Goal: Transaction & Acquisition: Purchase product/service

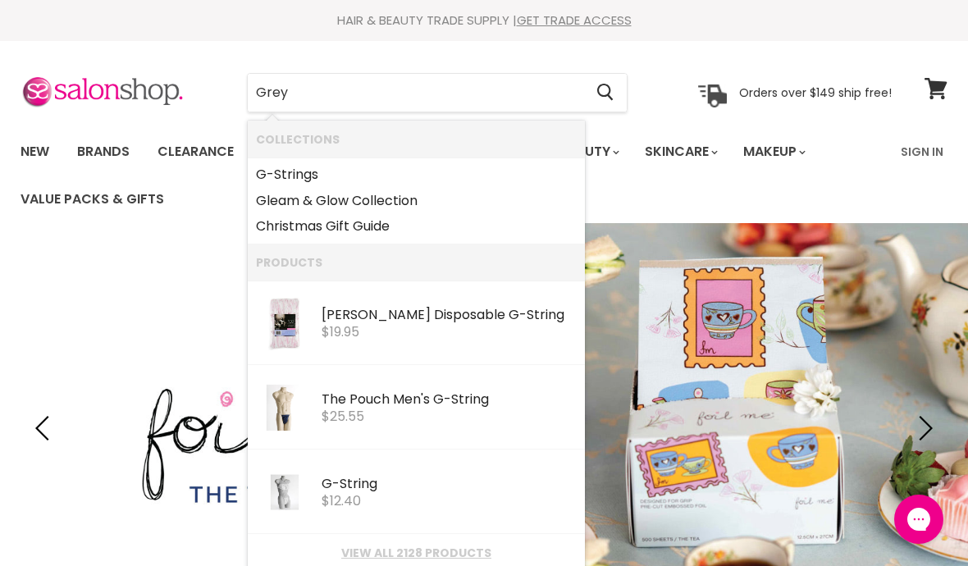
type input "Grey"
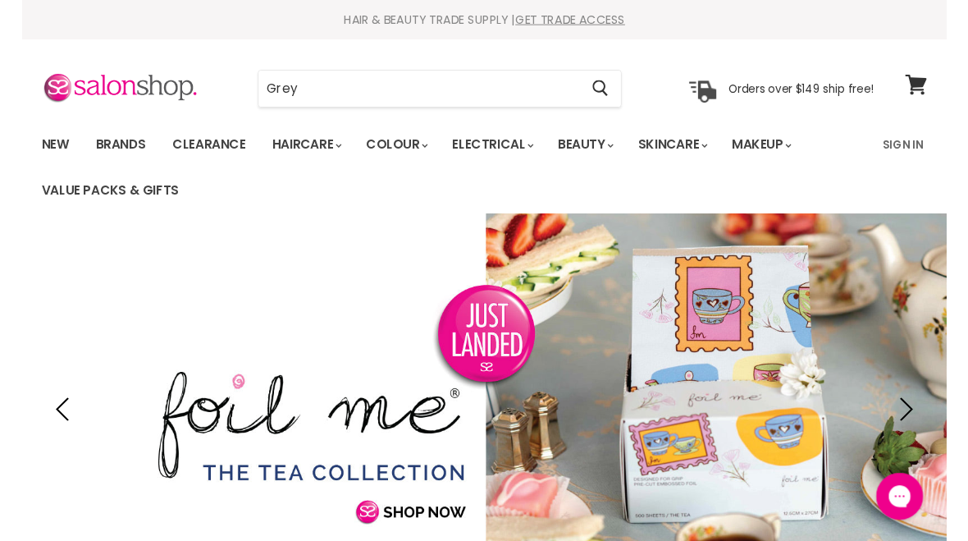
scroll to position [362, 0]
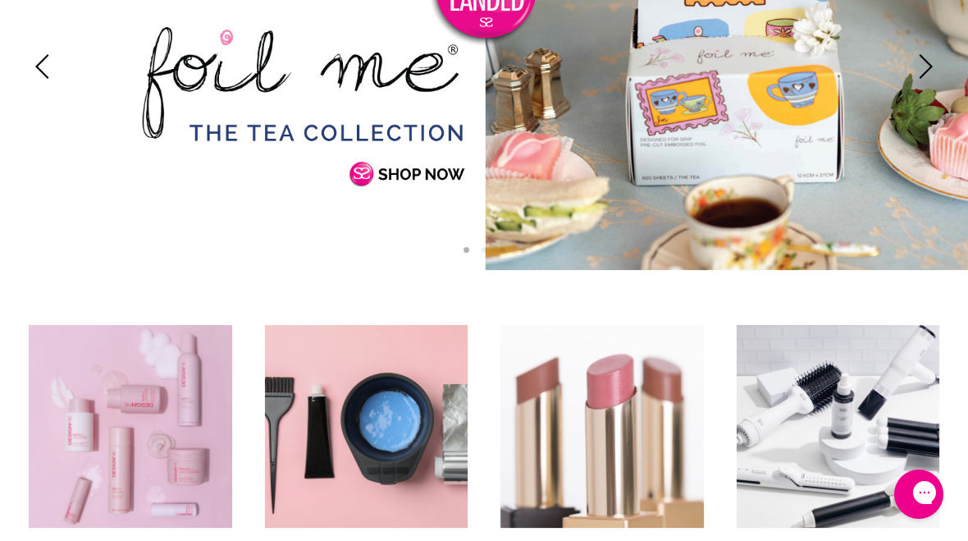
click at [911, 326] on img "Main content" at bounding box center [839, 427] width 220 height 220
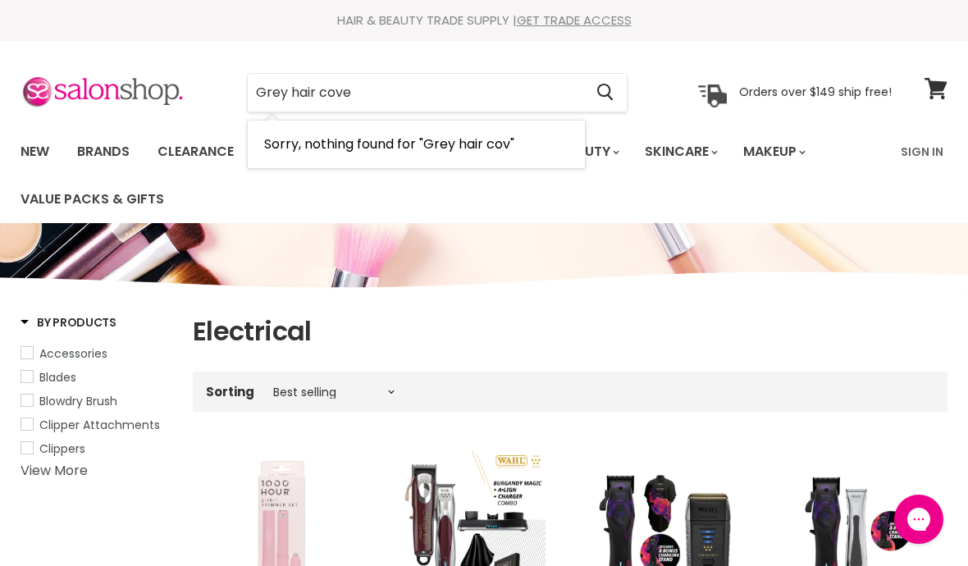
type input "Grey hair cover"
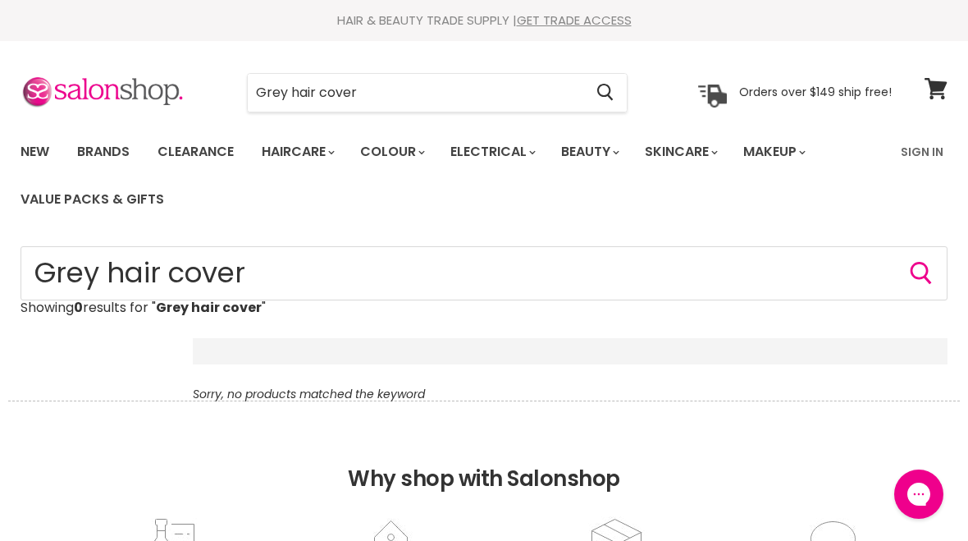
click at [317, 89] on input "Grey hair cover" at bounding box center [416, 93] width 336 height 38
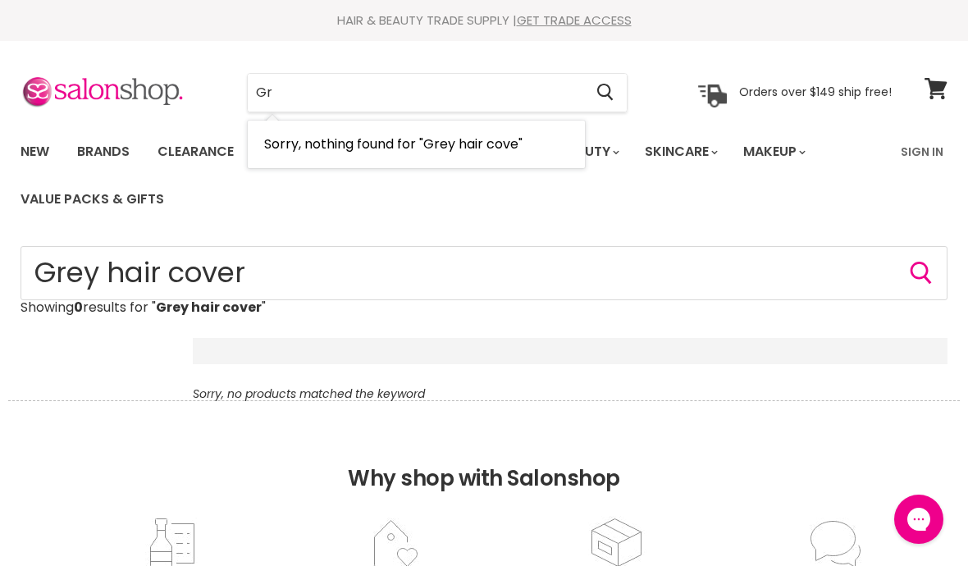
type input "G"
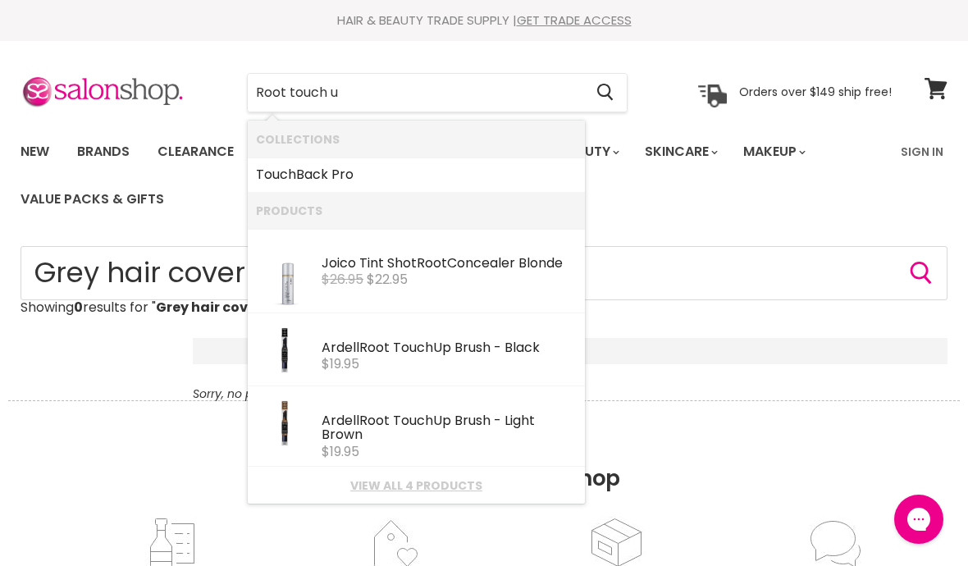
type input "Root touch up"
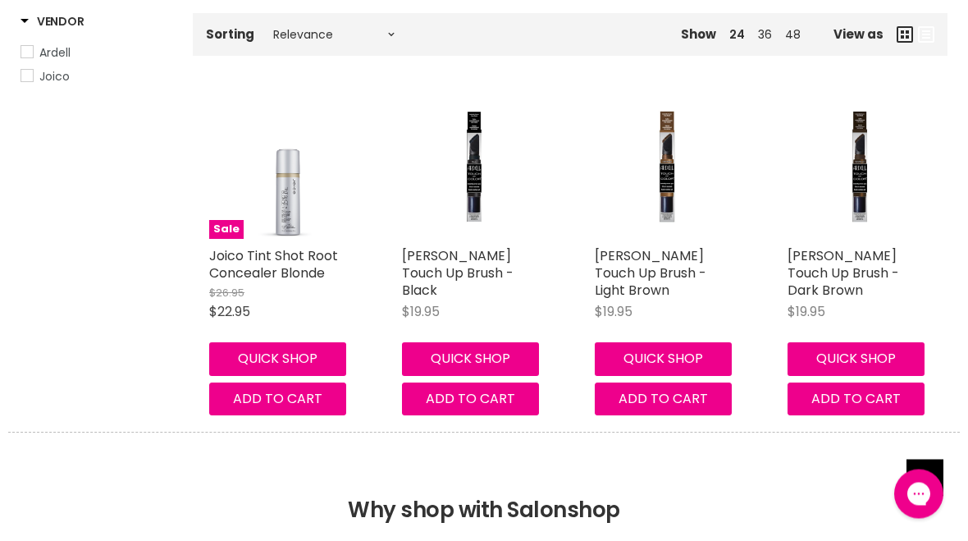
scroll to position [325, 0]
click at [684, 263] on link "Ardell Root Touch Up Brush - Light Brown" at bounding box center [651, 272] width 112 height 53
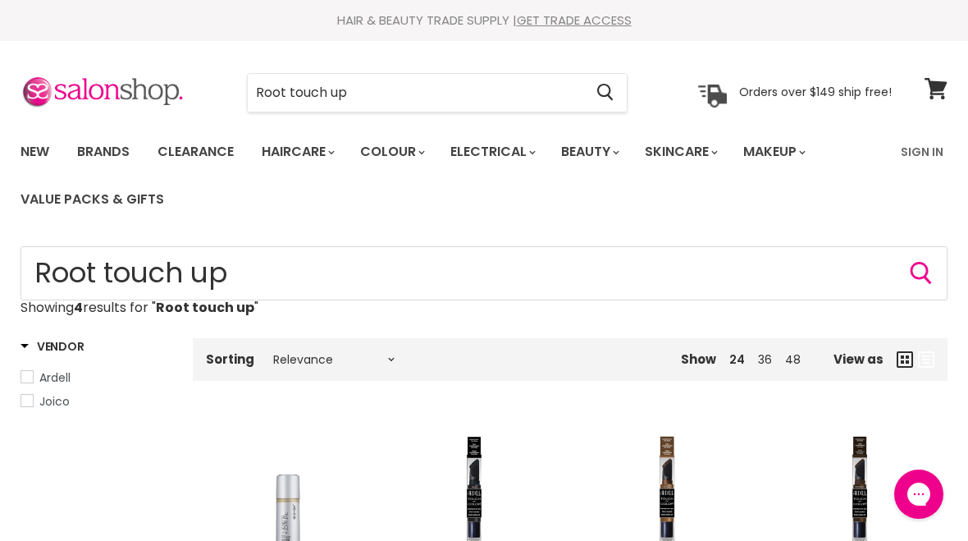
scroll to position [318, 0]
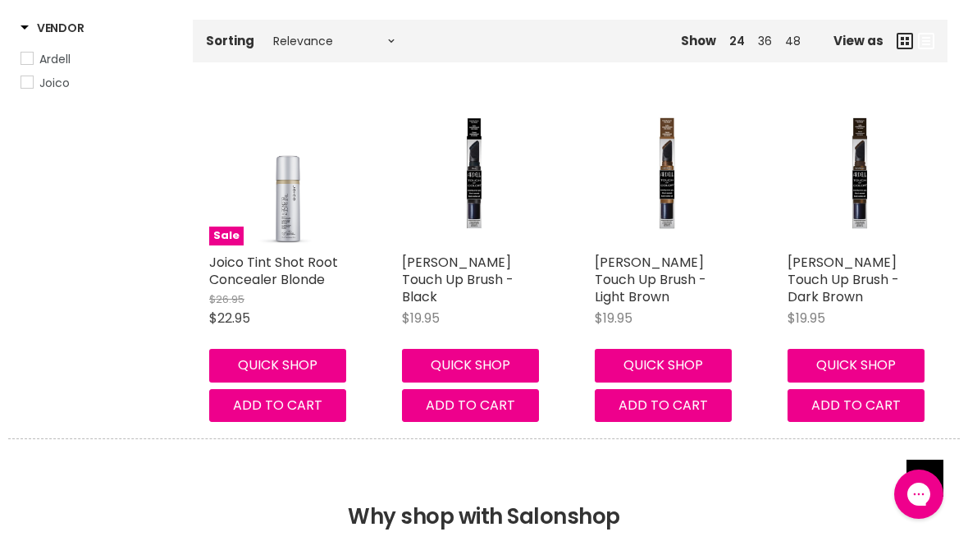
click at [672, 185] on img "Main content" at bounding box center [667, 174] width 144 height 144
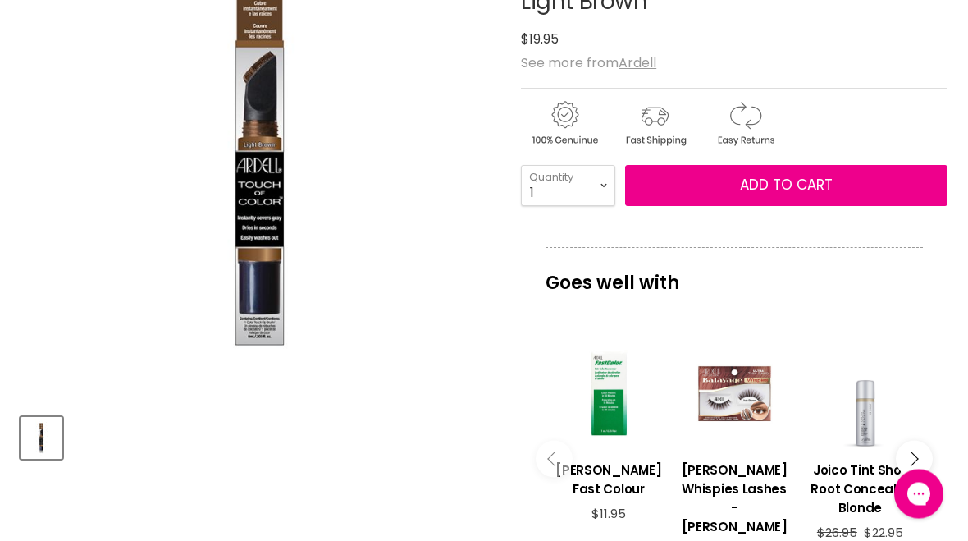
scroll to position [323, 0]
click at [245, 181] on img "Ardell Root Touch Up Brush - Light Brown image. Click or Scroll to Zoom." at bounding box center [260, 162] width 478 height 478
click at [268, 176] on img "Ardell Root Touch Up Brush - Light Brown image. Click or Scroll to Zoom." at bounding box center [260, 162] width 478 height 478
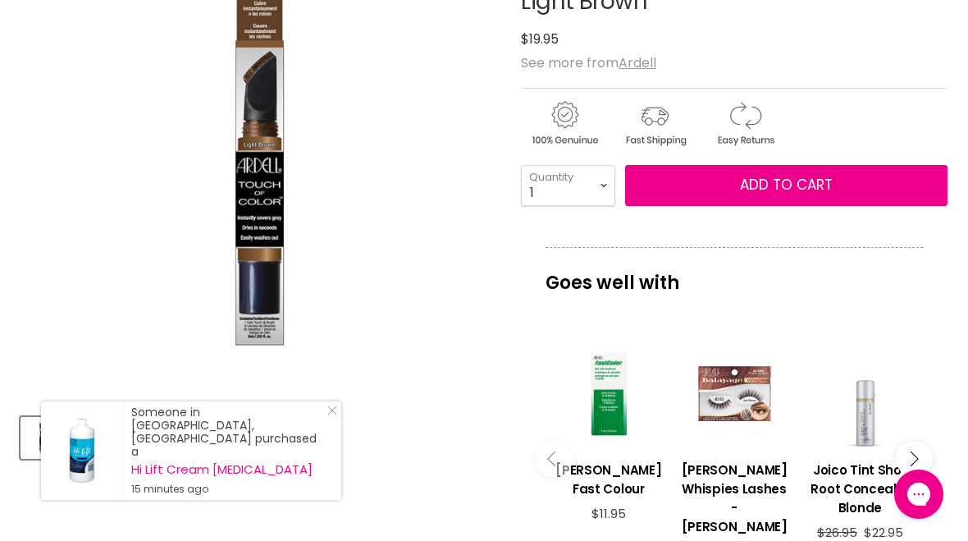
click at [379, 181] on img "Ardell Root Touch Up Brush - Light Brown image. Click or Scroll to Zoom." at bounding box center [260, 162] width 478 height 478
click at [257, 71] on img "Ardell Root Touch Up Brush - Light Brown image. Click or Scroll to Zoom." at bounding box center [260, 162] width 478 height 478
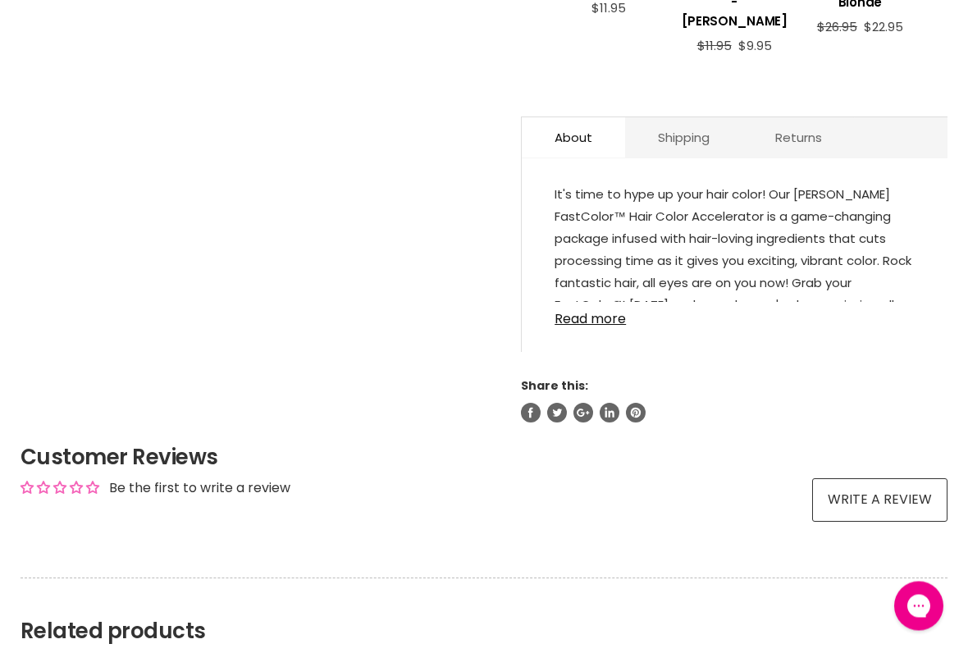
scroll to position [828, 0]
click at [603, 307] on link "Read more" at bounding box center [735, 314] width 360 height 25
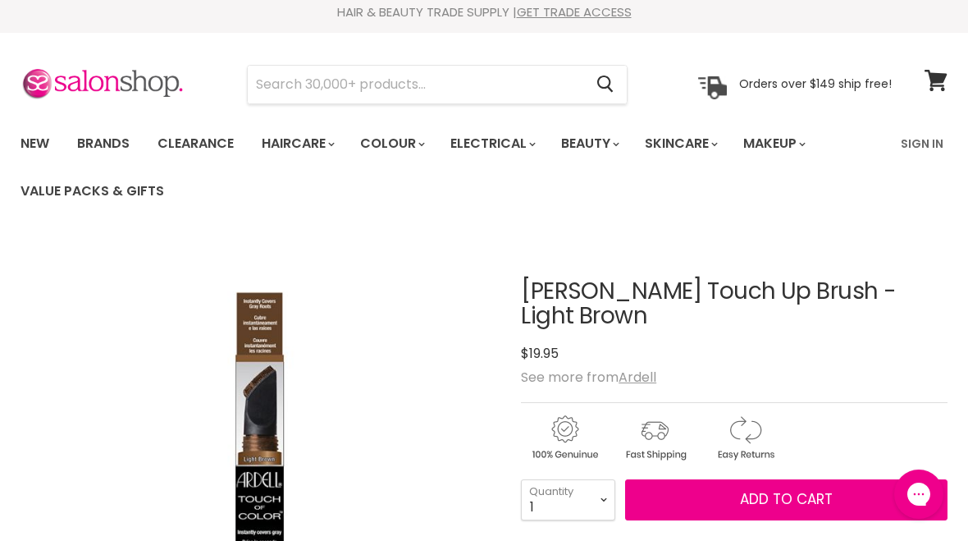
scroll to position [0, 0]
